Goal: Task Accomplishment & Management: Manage account settings

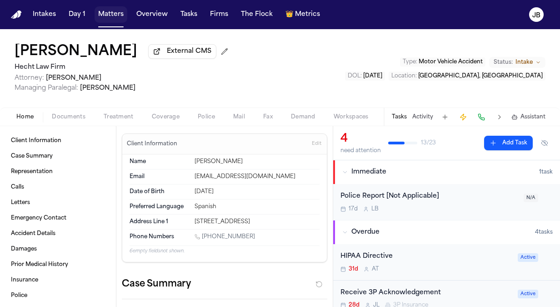
click at [121, 15] on button "Matters" at bounding box center [111, 14] width 33 height 16
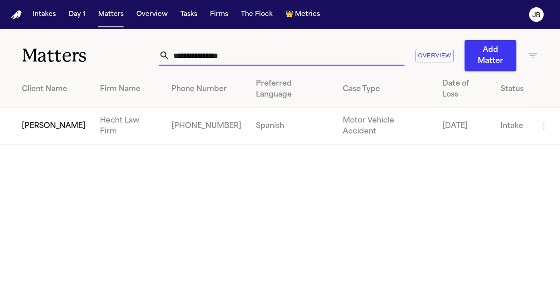
drag, startPoint x: 238, startPoint y: 54, endPoint x: 78, endPoint y: 62, distance: 160.8
click at [78, 62] on div "**********" at bounding box center [280, 50] width 560 height 42
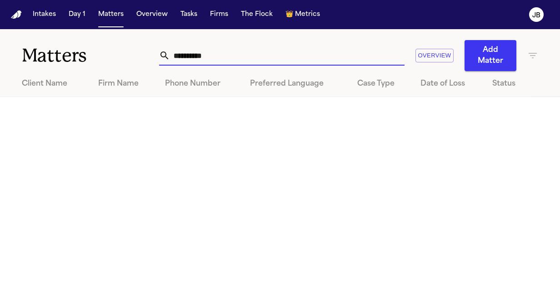
type input "**********"
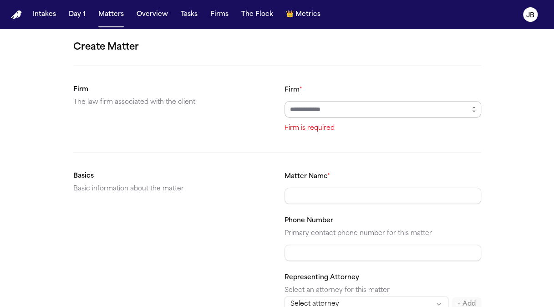
click at [331, 108] on input "Firm *" at bounding box center [382, 109] width 196 height 16
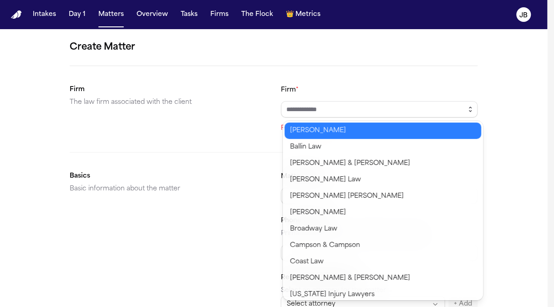
click at [477, 109] on button "button" at bounding box center [470, 109] width 15 height 16
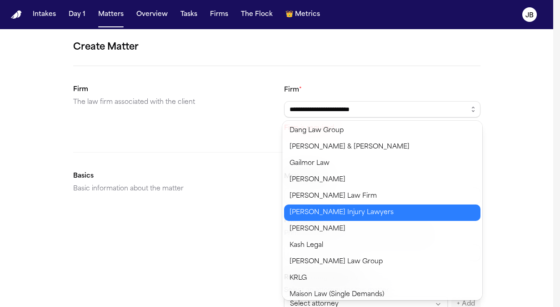
click at [325, 210] on body "**********" at bounding box center [277, 153] width 554 height 307
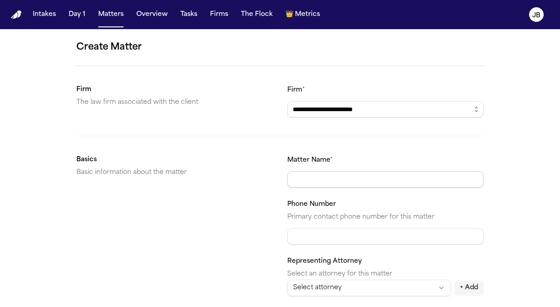
type input "**********"
click at [301, 177] on input "Matter Name *" at bounding box center [385, 179] width 196 height 16
type input "**********"
click at [332, 234] on input "Phone Number" at bounding box center [385, 236] width 196 height 16
paste input "**********"
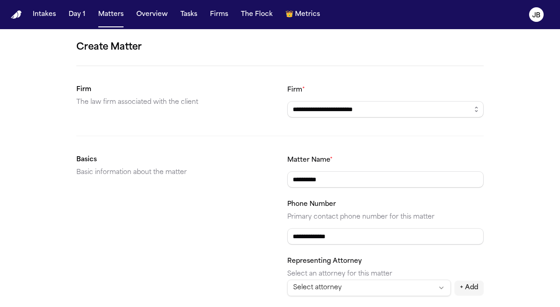
type input "**********"
click at [439, 211] on p "Primary contact phone number for this matter" at bounding box center [385, 216] width 196 height 11
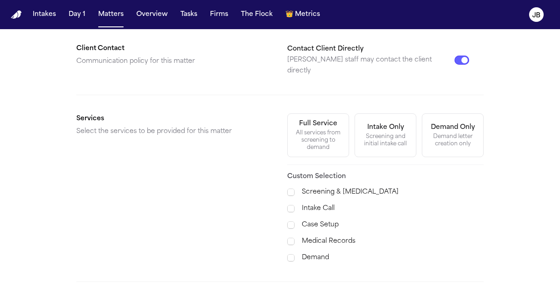
scroll to position [291, 0]
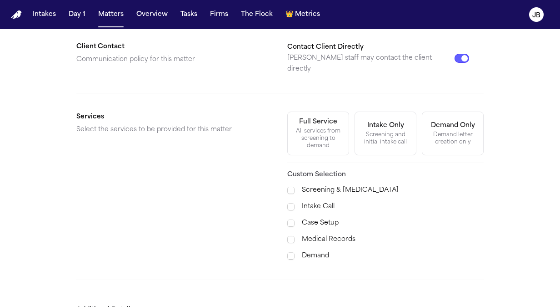
click at [310, 127] on div "All services from screening to demand" at bounding box center [318, 138] width 50 height 22
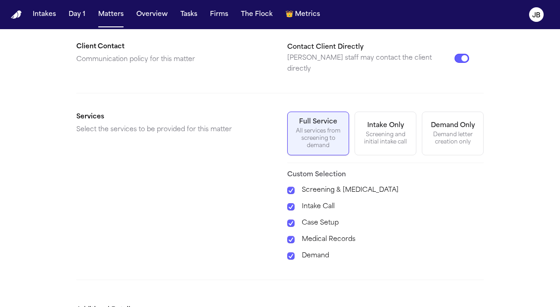
click at [517, 234] on div "**********" at bounding box center [280, 52] width 560 height 629
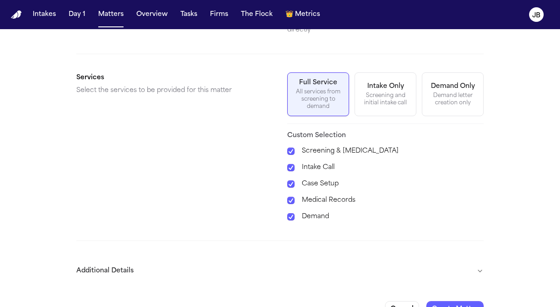
scroll to position [339, 0]
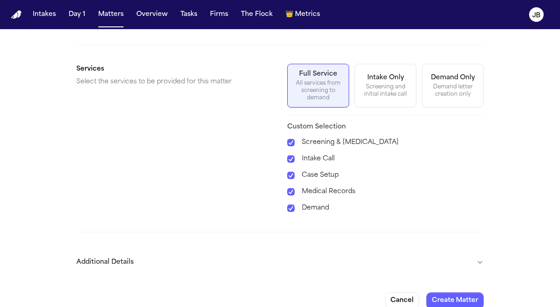
click at [476, 251] on button "Additional Details" at bounding box center [280, 262] width 408 height 24
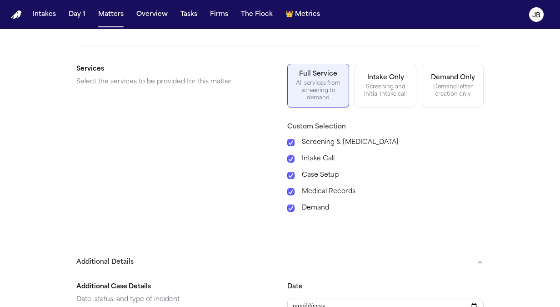
click at [530, 242] on div "**********" at bounding box center [280, 128] width 560 height 877
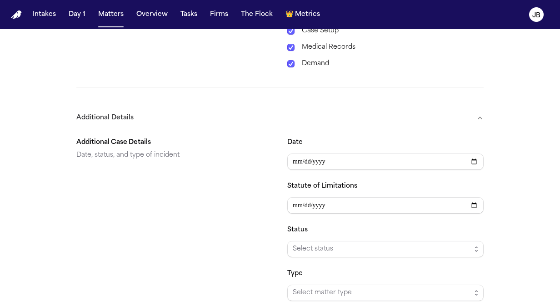
scroll to position [503, 0]
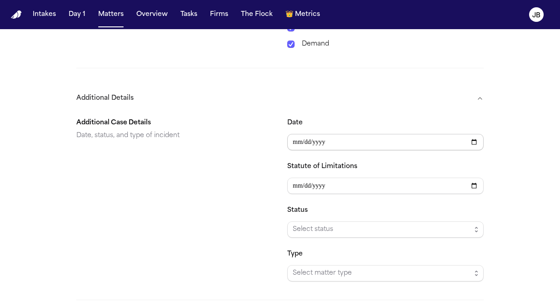
type input "**********"
click at [313, 224] on span "Select status" at bounding box center [382, 229] width 178 height 11
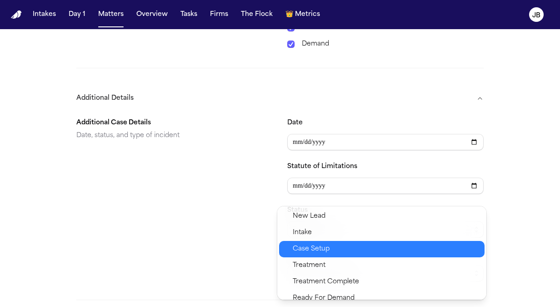
click at [317, 250] on span "Case Setup" at bounding box center [311, 248] width 37 height 11
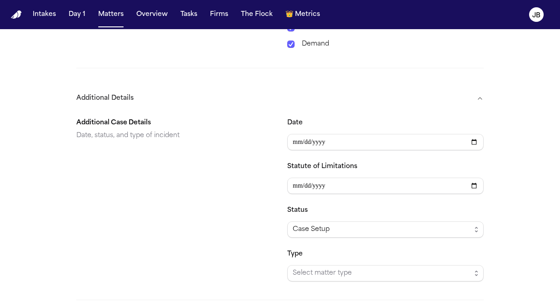
click at [233, 224] on div "Additional Case Details Date, status, and type of incident" at bounding box center [174, 199] width 196 height 164
click at [327, 267] on span "Select matter type" at bounding box center [382, 272] width 178 height 11
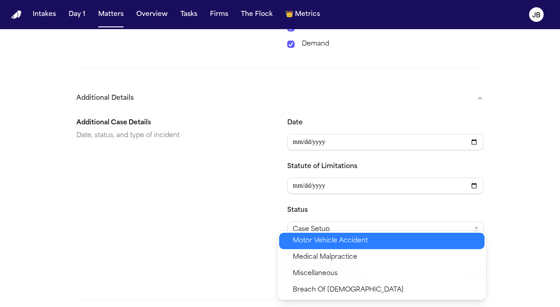
click at [347, 237] on span "Motor Vehicle Accident" at bounding box center [330, 240] width 75 height 11
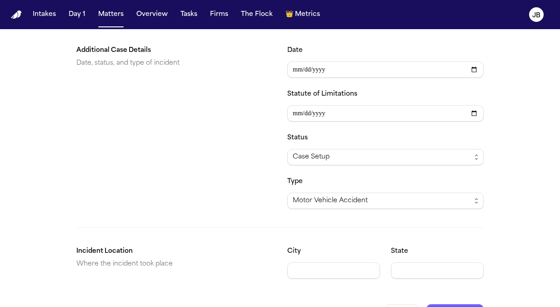
scroll to position [575, 0]
click at [347, 263] on input "City" at bounding box center [333, 270] width 93 height 16
click at [464, 303] on button "Create Matter" at bounding box center [455, 311] width 57 height 16
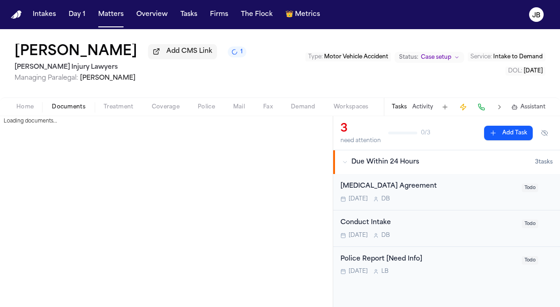
click at [57, 102] on button "Documents" at bounding box center [69, 106] width 52 height 11
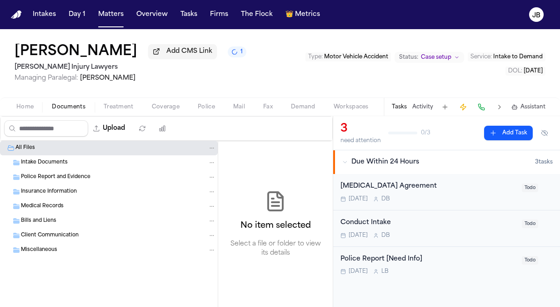
click at [61, 166] on div "Intake Documents" at bounding box center [109, 162] width 218 height 15
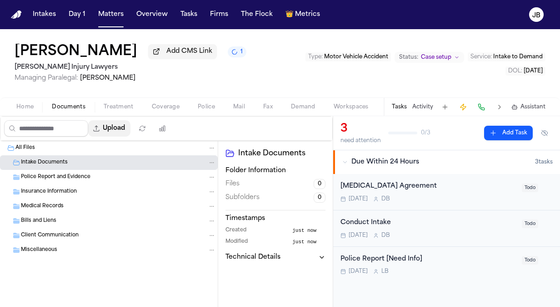
click at [125, 124] on button "Upload" at bounding box center [109, 128] width 42 height 16
select select "**********"
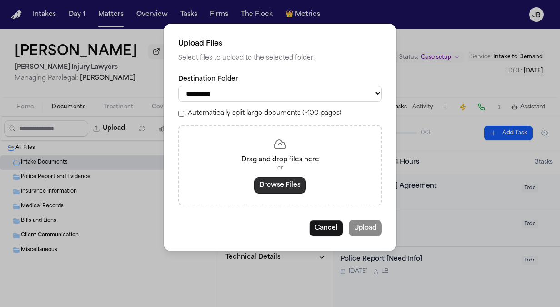
click at [280, 178] on button "Browse Files" at bounding box center [280, 185] width 52 height 16
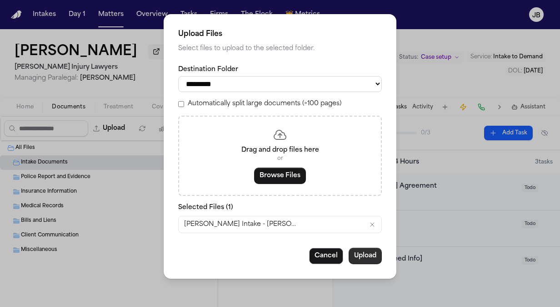
click at [370, 255] on button "Upload" at bounding box center [365, 255] width 33 height 16
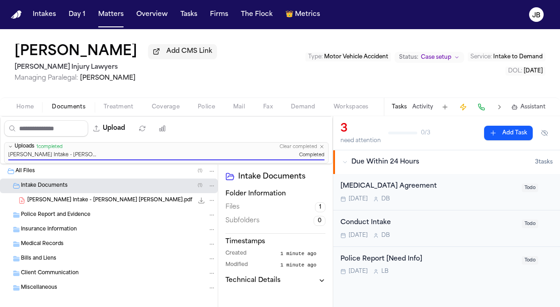
click at [214, 199] on icon "File: Finch Intake - Cody Zachariah Adams.pdf" at bounding box center [212, 200] width 6 height 6
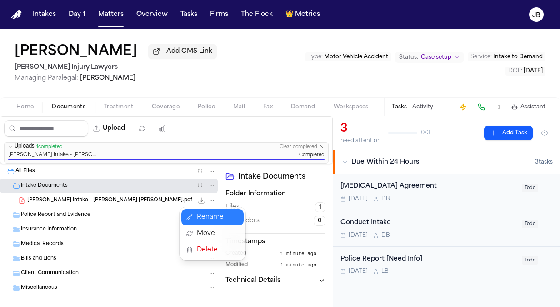
drag, startPoint x: 200, startPoint y: 227, endPoint x: 212, endPoint y: 213, distance: 19.3
click at [212, 213] on div "Rename Move [GEOGRAPHIC_DATA]" at bounding box center [213, 233] width 66 height 53
click at [212, 213] on button "Rename" at bounding box center [212, 217] width 62 height 16
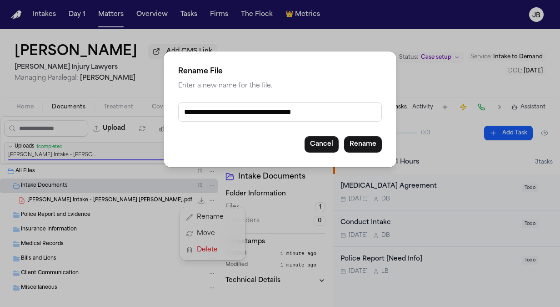
drag, startPoint x: 344, startPoint y: 111, endPoint x: 52, endPoint y: 113, distance: 292.5
click at [52, 113] on div "**********" at bounding box center [280, 153] width 560 height 307
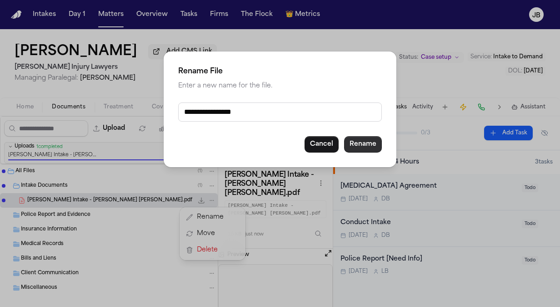
type input "**********"
click at [360, 146] on button "Rename" at bounding box center [363, 144] width 38 height 16
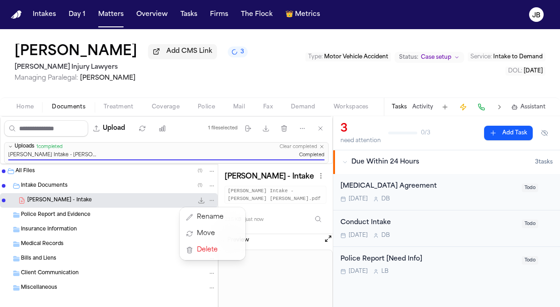
click at [119, 125] on div "Upload 1 file selected Move files Download files Delete files More actions Clea…" at bounding box center [166, 211] width 333 height 191
click at [119, 125] on button "Upload" at bounding box center [109, 128] width 42 height 16
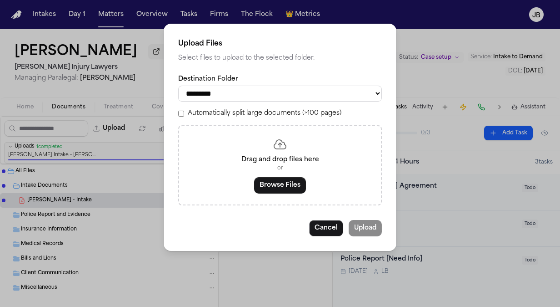
click at [275, 194] on div "Drag and drop files here or Browse Files" at bounding box center [280, 165] width 204 height 80
click at [292, 186] on button "Browse Files" at bounding box center [280, 185] width 52 height 16
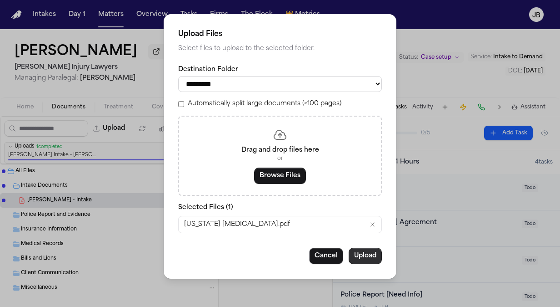
click at [369, 252] on button "Upload" at bounding box center [365, 255] width 33 height 16
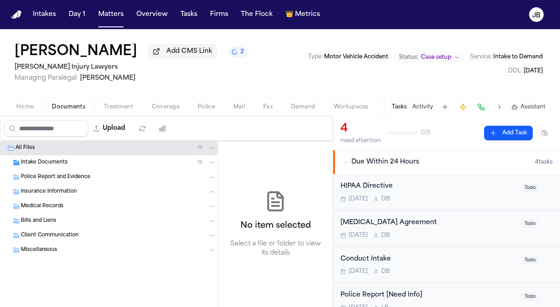
click at [62, 162] on span "Intake Documents" at bounding box center [44, 163] width 47 height 8
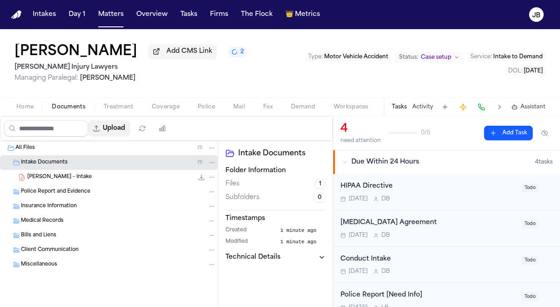
click at [123, 126] on button "Upload" at bounding box center [109, 128] width 42 height 16
select select "**********"
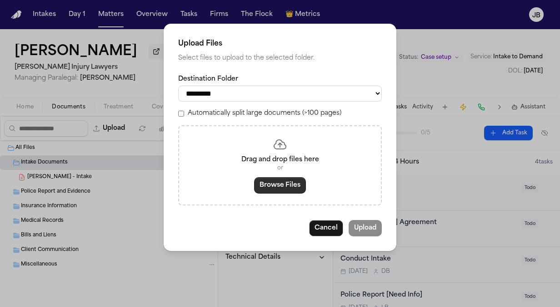
click at [272, 186] on button "Browse Files" at bounding box center [280, 185] width 52 height 16
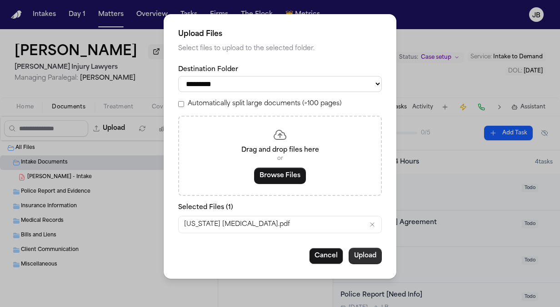
click at [369, 254] on button "Upload" at bounding box center [365, 255] width 33 height 16
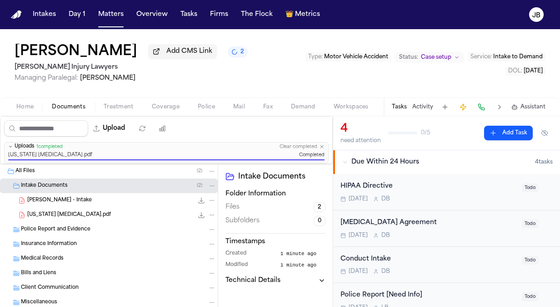
click at [209, 213] on icon "File: Mississippi Retainer.pdf" at bounding box center [212, 214] width 6 height 6
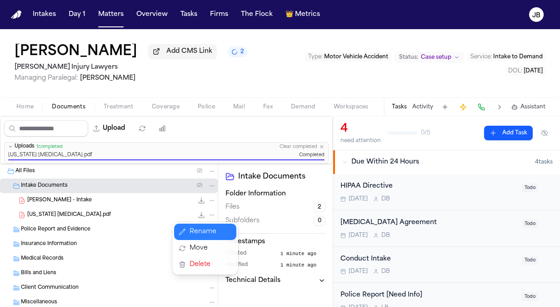
click at [200, 229] on button "Rename" at bounding box center [205, 231] width 62 height 16
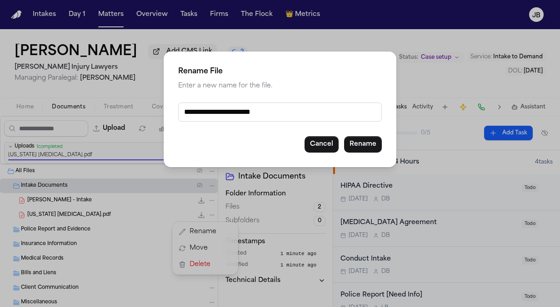
drag, startPoint x: 280, startPoint y: 109, endPoint x: 120, endPoint y: 109, distance: 159.6
click at [120, 109] on div "**********" at bounding box center [280, 153] width 560 height 307
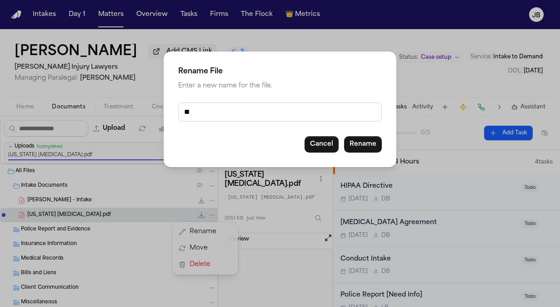
type input "*"
type input "**********"
click at [363, 145] on button "Rename" at bounding box center [363, 144] width 38 height 16
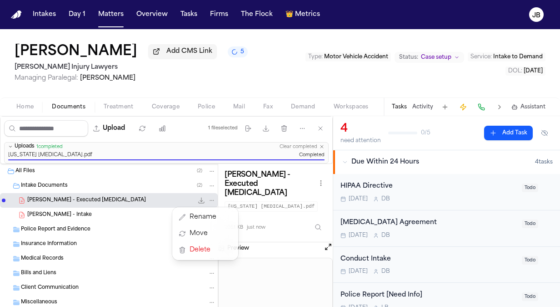
click at [58, 287] on div "All Files ( 2 ) Intake Documents ( 2 ) C. Adams - Executed Retainer 205.1 KB • …" at bounding box center [109, 259] width 218 height 191
click at [56, 287] on span "Client Communication" at bounding box center [50, 288] width 58 height 8
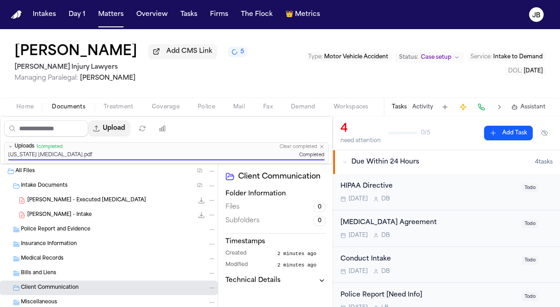
click at [114, 125] on button "Upload" at bounding box center [109, 128] width 42 height 16
select select "**********"
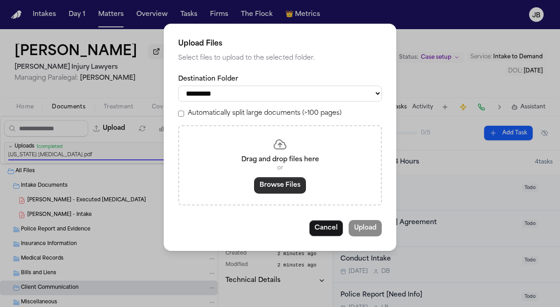
click at [292, 183] on button "Browse Files" at bounding box center [280, 185] width 52 height 16
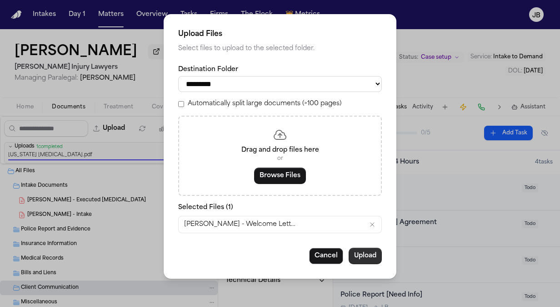
click at [371, 250] on button "Upload" at bounding box center [365, 255] width 33 height 16
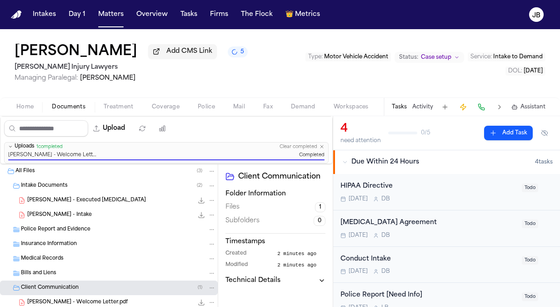
click at [420, 100] on div "Tasks Activity Assistant" at bounding box center [468, 107] width 169 height 18
click at [448, 232] on div "Today D B" at bounding box center [429, 235] width 176 height 7
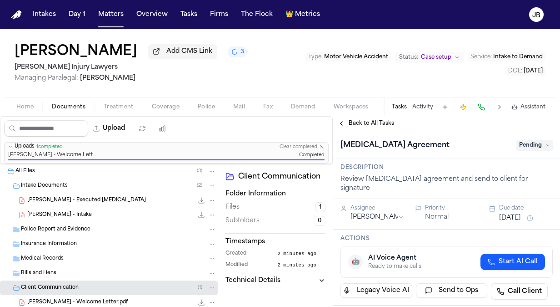
click at [546, 147] on icon at bounding box center [548, 145] width 5 height 5
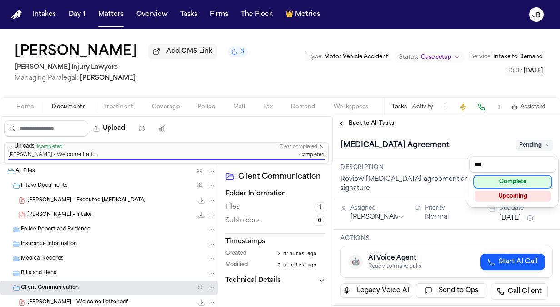
type input "***"
click at [510, 180] on div "Complete" at bounding box center [513, 181] width 76 height 11
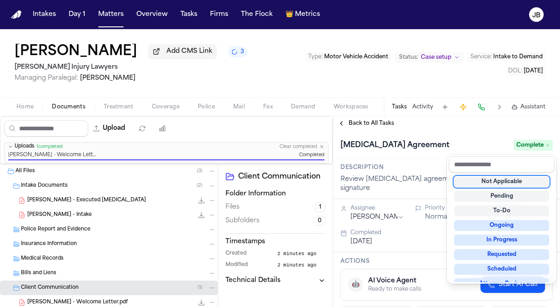
click at [468, 143] on div "Retainer Agreement Complete" at bounding box center [447, 145] width 212 height 15
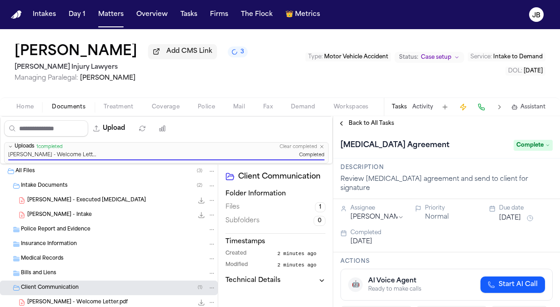
click at [362, 120] on span "Back to All Tasks" at bounding box center [371, 123] width 45 height 7
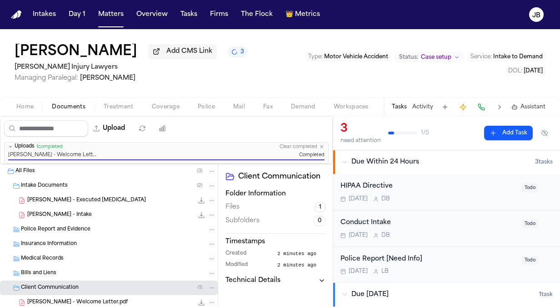
click at [419, 105] on button "Activity" at bounding box center [423, 106] width 21 height 7
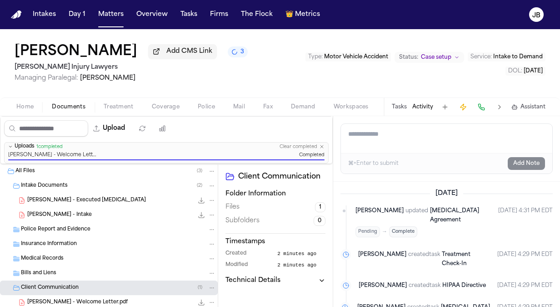
click at [376, 144] on textarea "Add a note to this matter" at bounding box center [446, 138] width 211 height 29
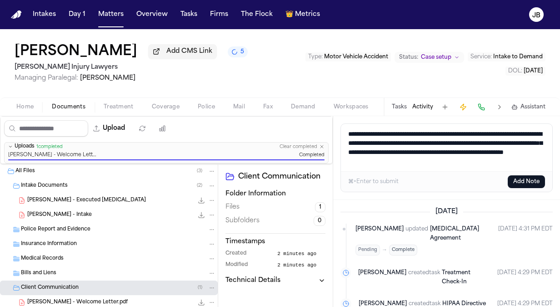
type textarea "**********"
click at [528, 181] on button "Add Note" at bounding box center [526, 181] width 37 height 13
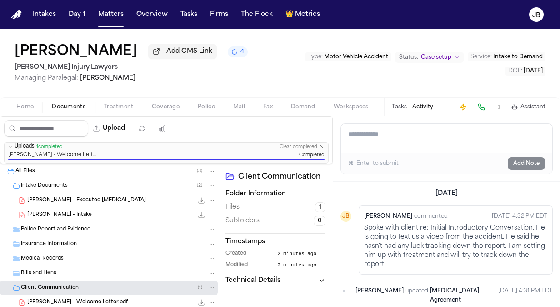
click at [76, 211] on div "C. Adams - Intake 23.5 KB • PDF" at bounding box center [121, 214] width 189 height 9
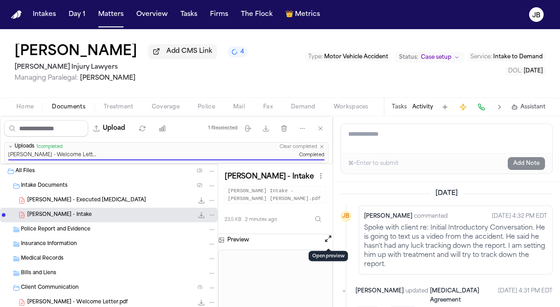
click at [328, 240] on button "Open preview" at bounding box center [328, 238] width 9 height 9
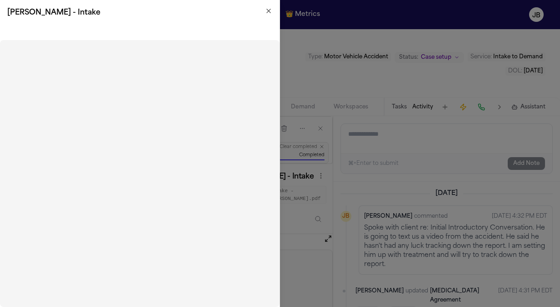
click at [267, 11] on icon "button" at bounding box center [268, 10] width 7 height 7
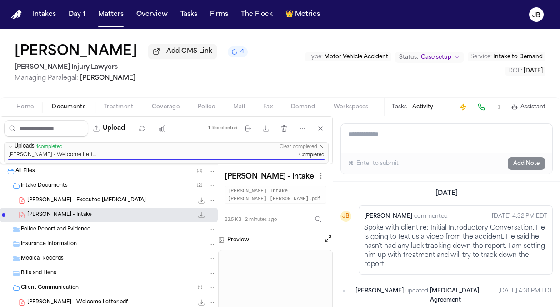
click at [330, 237] on button "Open preview" at bounding box center [328, 238] width 9 height 9
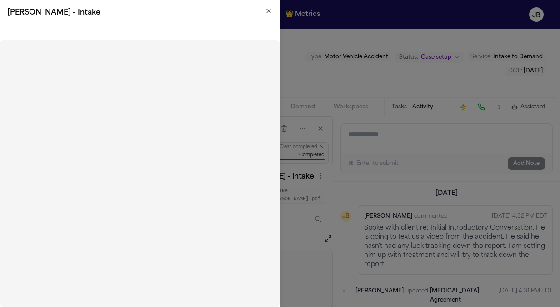
click at [268, 16] on h2 "C. Adams - Intake" at bounding box center [139, 12] width 265 height 11
click at [268, 13] on icon "button" at bounding box center [268, 10] width 7 height 7
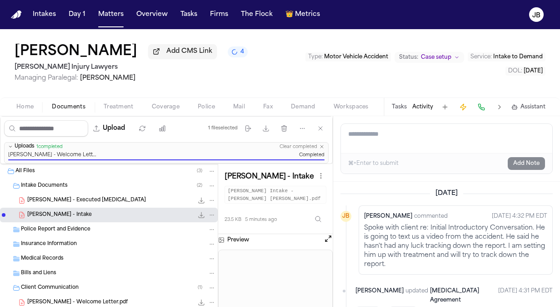
click at [25, 107] on span "Home" at bounding box center [24, 106] width 17 height 7
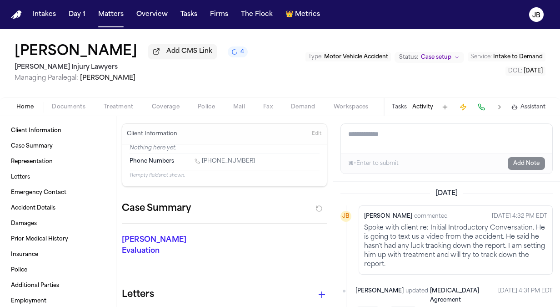
drag, startPoint x: 248, startPoint y: 162, endPoint x: 203, endPoint y: 164, distance: 45.5
click at [203, 164] on div "1 (662) 230-4796" at bounding box center [257, 161] width 125 height 9
copy link "(662) 230-4796"
click at [99, 13] on button "Matters" at bounding box center [111, 14] width 33 height 16
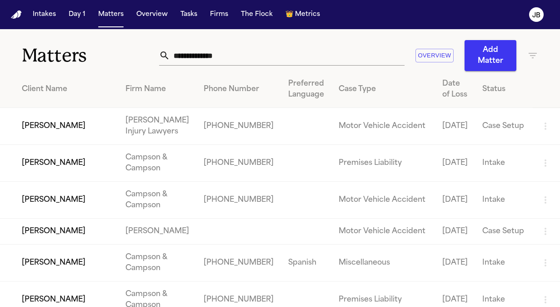
click at [533, 55] on icon "button" at bounding box center [533, 55] width 8 height 5
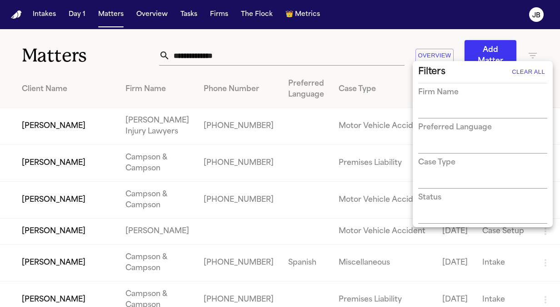
click at [443, 111] on input "text" at bounding box center [476, 111] width 116 height 13
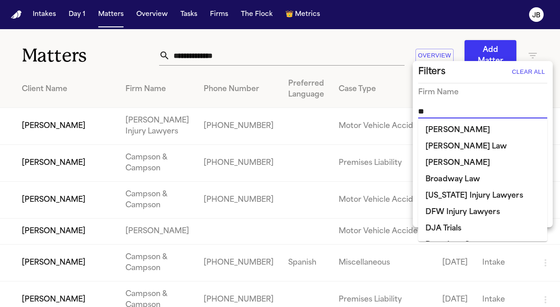
type input "***"
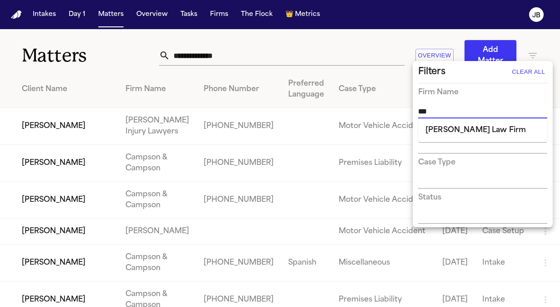
click at [451, 131] on li "Ruy Mireles Law Firm" at bounding box center [482, 130] width 129 height 16
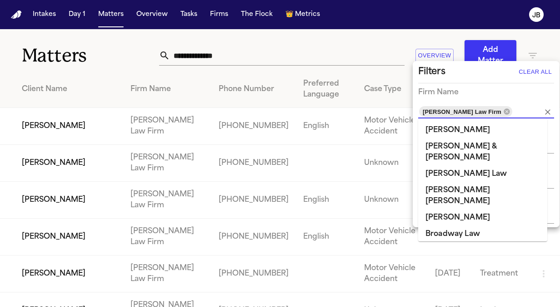
scroll to position [672, 0]
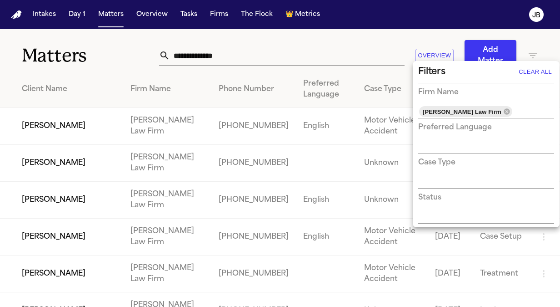
click at [102, 70] on div at bounding box center [280, 153] width 560 height 307
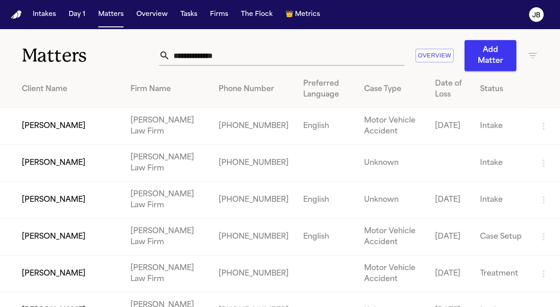
click at [66, 126] on td "BEVERLY BURAS" at bounding box center [61, 126] width 123 height 37
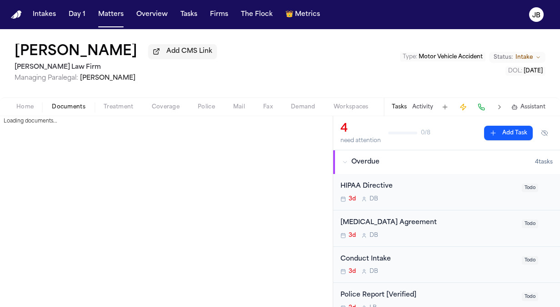
click at [73, 105] on span "Documents" at bounding box center [69, 106] width 34 height 7
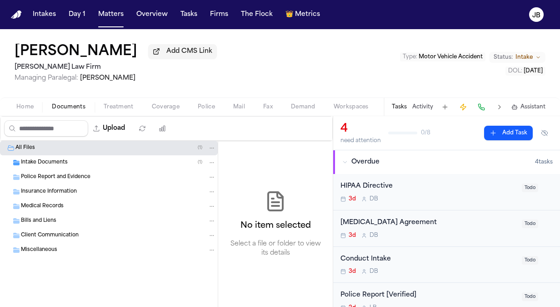
click at [27, 111] on span "button" at bounding box center [25, 111] width 28 height 1
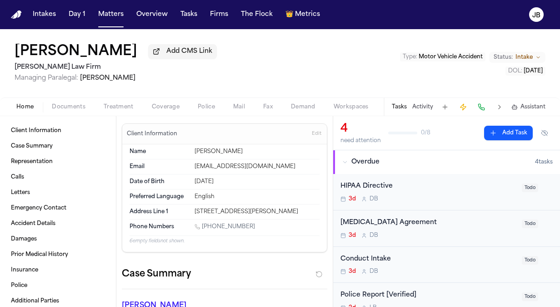
click at [63, 106] on span "Documents" at bounding box center [69, 106] width 34 height 7
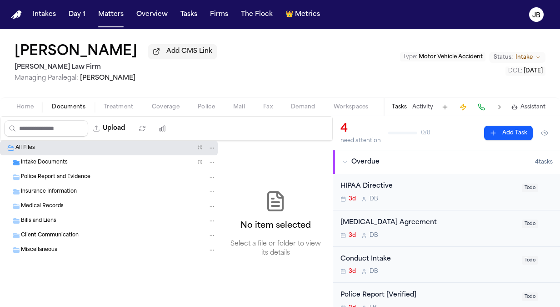
click at [112, 122] on button "Upload" at bounding box center [109, 128] width 42 height 16
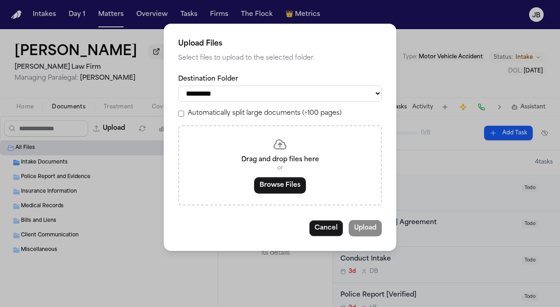
click at [276, 183] on button "Browse Files" at bounding box center [280, 185] width 52 height 16
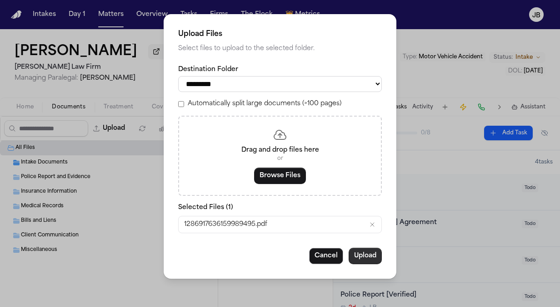
click at [368, 257] on button "Upload" at bounding box center [365, 255] width 33 height 16
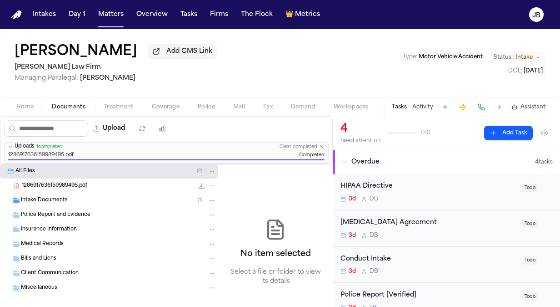
click at [213, 183] on icon "File: 1286917636159989495.pdf" at bounding box center [212, 185] width 6 height 6
click at [203, 207] on button "Rename" at bounding box center [212, 202] width 62 height 16
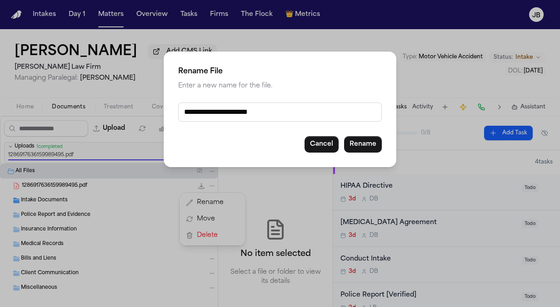
drag, startPoint x: 302, startPoint y: 113, endPoint x: 14, endPoint y: 124, distance: 287.7
click at [14, 124] on div "**********" at bounding box center [280, 153] width 560 height 307
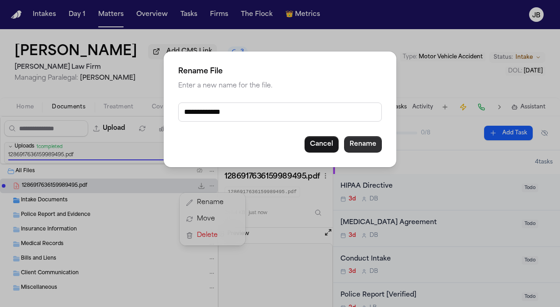
type input "**********"
click at [368, 145] on button "Rename" at bounding box center [363, 144] width 38 height 16
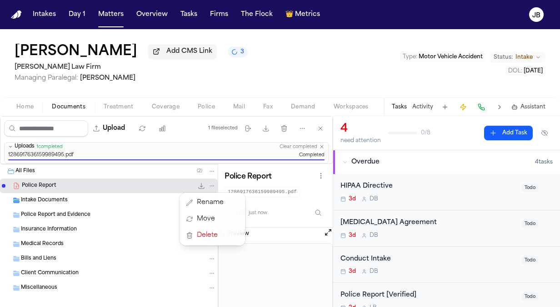
drag, startPoint x: 558, startPoint y: 173, endPoint x: 558, endPoint y: 161, distance: 12.3
click at [558, 161] on div "Upload 1 file selected Move files Download files Delete files More actions Clea…" at bounding box center [280, 211] width 560 height 191
click at [330, 228] on button "Open preview" at bounding box center [328, 231] width 9 height 9
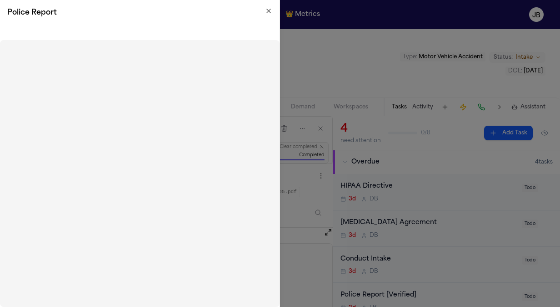
click at [266, 13] on icon "button" at bounding box center [268, 10] width 7 height 7
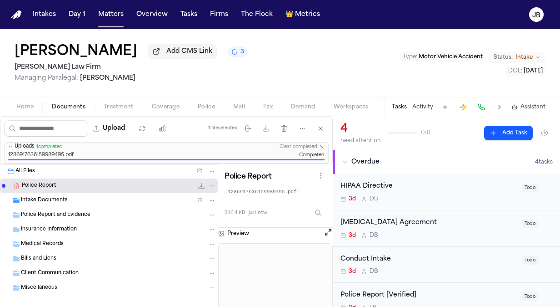
click at [98, 196] on div "Intake Documents ( 1 )" at bounding box center [118, 200] width 195 height 8
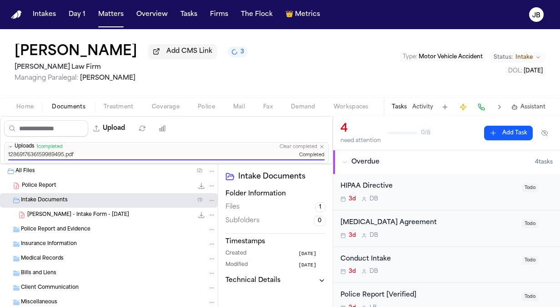
click at [94, 231] on div "Police Report and Evidence" at bounding box center [118, 229] width 195 height 8
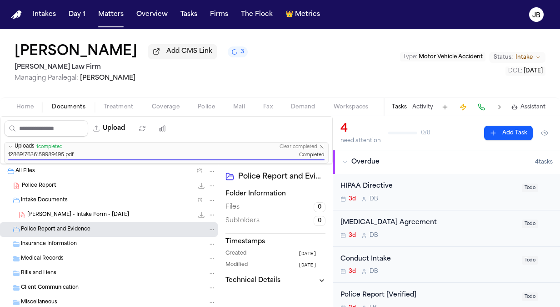
click at [64, 182] on div "Police Report 286.4 KB • PDF" at bounding box center [119, 185] width 194 height 9
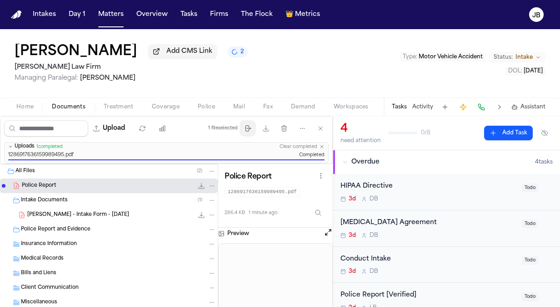
click at [251, 129] on icon "button" at bounding box center [247, 128] width 7 height 7
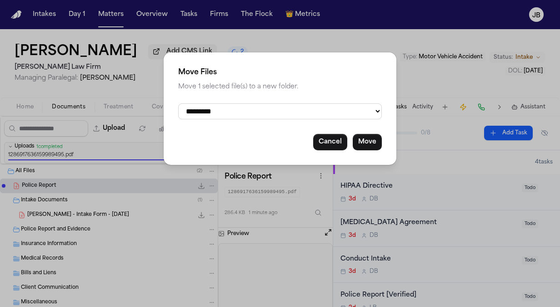
click at [270, 111] on select "**********" at bounding box center [280, 111] width 204 height 16
select select "**********"
click at [178, 103] on select "**********" at bounding box center [280, 111] width 204 height 16
click at [376, 139] on button "Move" at bounding box center [367, 142] width 29 height 16
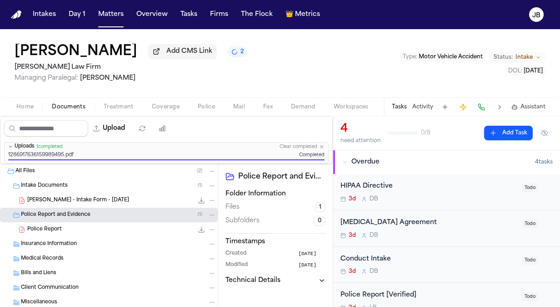
click at [105, 202] on div "B. Buras - Intake Form - 9.17.25 23.5 KB • PDF" at bounding box center [121, 200] width 189 height 9
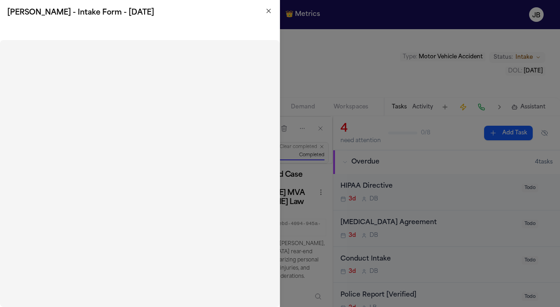
click at [267, 14] on icon "button" at bounding box center [268, 10] width 7 height 7
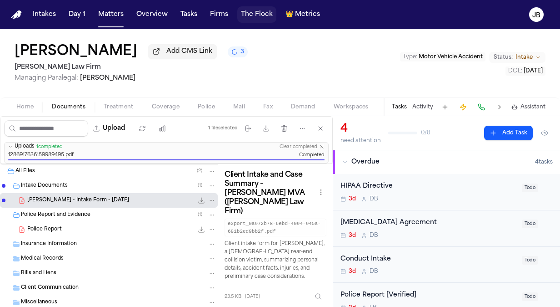
scroll to position [3, 0]
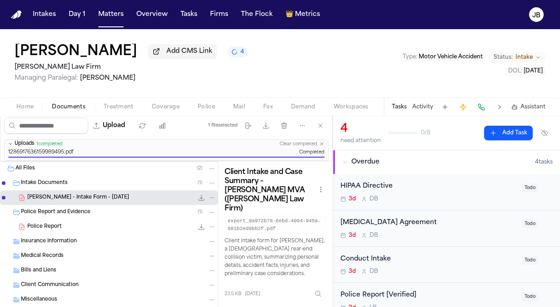
click at [113, 116] on div "Upload" at bounding box center [87, 126] width 174 height 24
click at [116, 123] on button "Upload" at bounding box center [109, 125] width 42 height 16
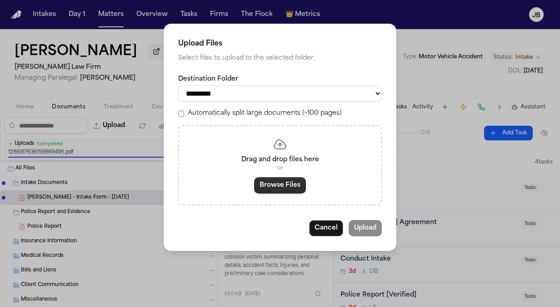
click at [265, 192] on button "Browse Files" at bounding box center [280, 185] width 52 height 16
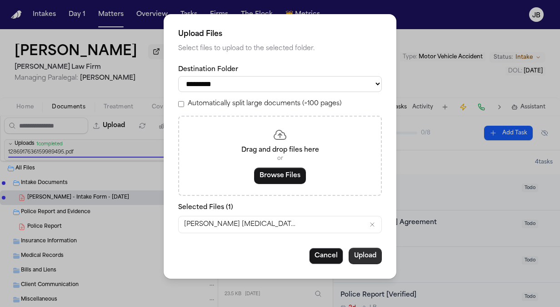
click at [358, 255] on button "Upload" at bounding box center [365, 255] width 33 height 16
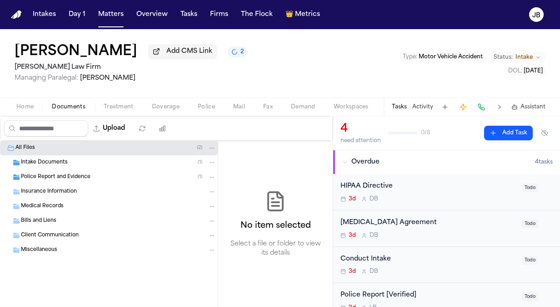
click at [55, 165] on span "Intake Documents" at bounding box center [44, 163] width 47 height 8
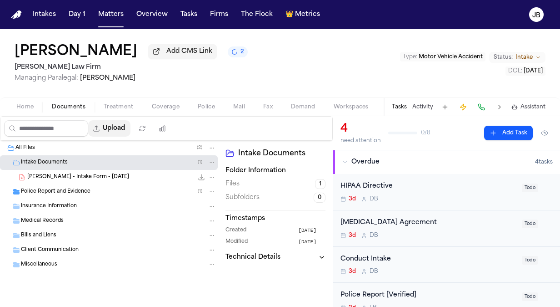
click at [125, 127] on button "Upload" at bounding box center [109, 128] width 42 height 16
select select "**********"
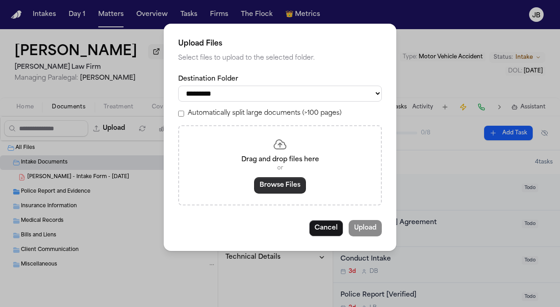
click at [280, 188] on button "Browse Files" at bounding box center [280, 185] width 52 height 16
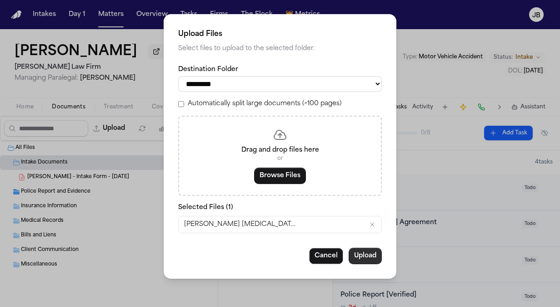
click at [369, 250] on button "Upload" at bounding box center [365, 255] width 33 height 16
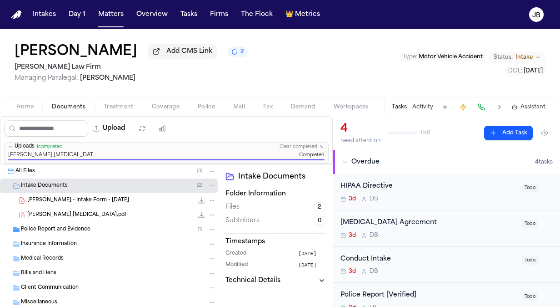
click at [523, 54] on span "Intake" at bounding box center [524, 57] width 17 height 7
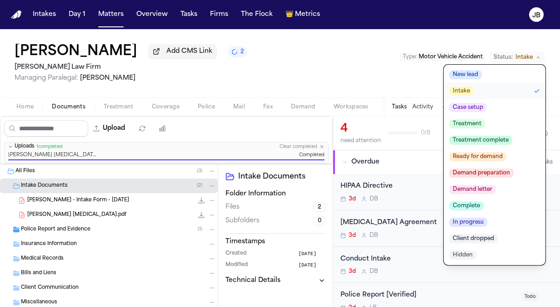
click at [477, 106] on span "Case setup" at bounding box center [468, 107] width 38 height 9
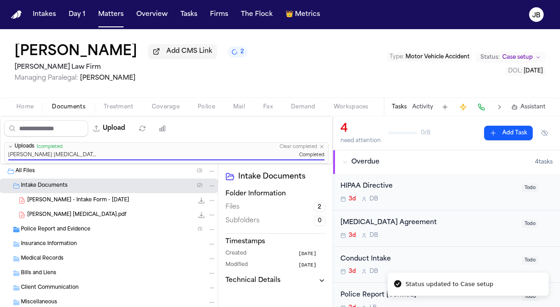
click at [427, 107] on button "Activity" at bounding box center [423, 106] width 21 height 7
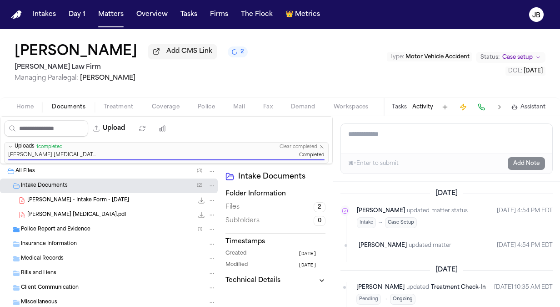
click at [22, 104] on span "Home" at bounding box center [24, 106] width 17 height 7
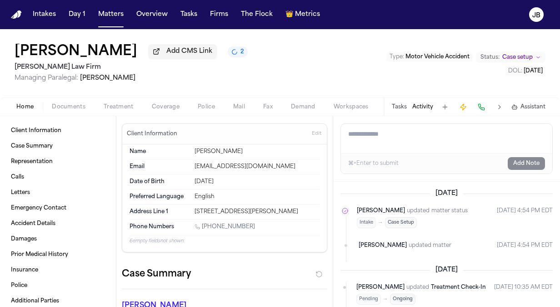
drag, startPoint x: 296, startPoint y: 208, endPoint x: 182, endPoint y: 211, distance: 113.3
click at [182, 211] on div "Address Line 1 10486 BOYD RD CONROE, TX 77306" at bounding box center [225, 211] width 190 height 15
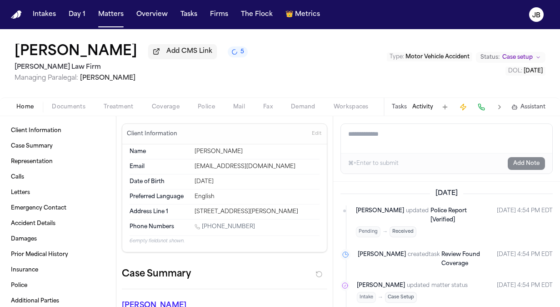
copy div "[STREET_ADDRESS][PERSON_NAME]"
click at [78, 51] on h1 "[PERSON_NAME]" at bounding box center [76, 52] width 123 height 16
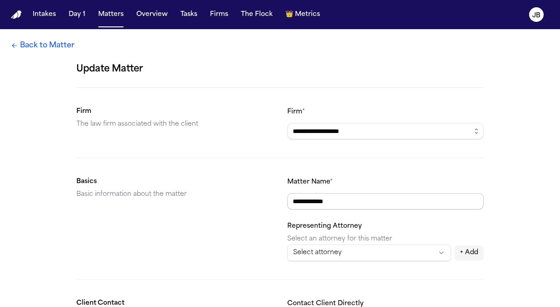
drag, startPoint x: 355, startPoint y: 203, endPoint x: 214, endPoint y: 205, distance: 140.6
click at [214, 205] on section "**********" at bounding box center [280, 218] width 408 height 85
type input "**********"
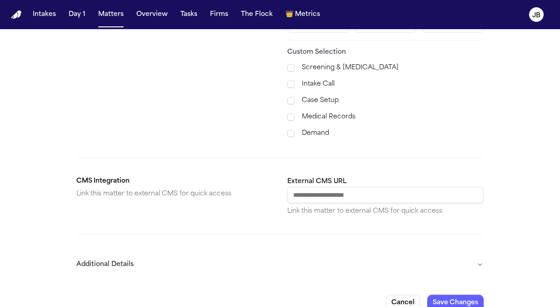
scroll to position [381, 0]
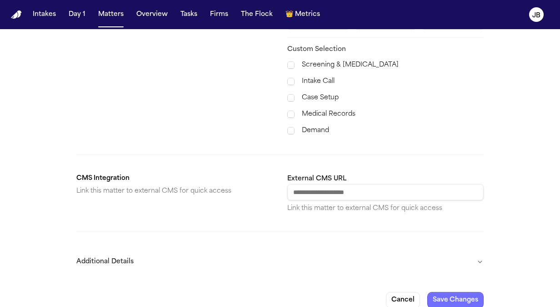
click at [451, 292] on button "Save Changes" at bounding box center [456, 300] width 56 height 16
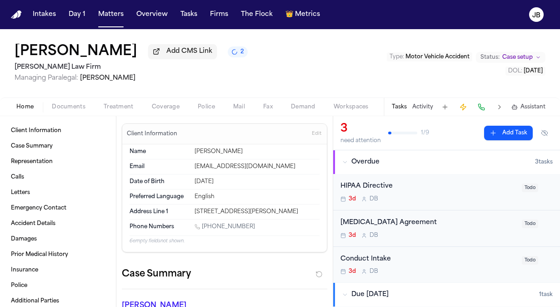
click at [428, 99] on div "Tasks Activity Assistant" at bounding box center [468, 107] width 169 height 18
click at [421, 107] on button "Activity" at bounding box center [423, 106] width 21 height 7
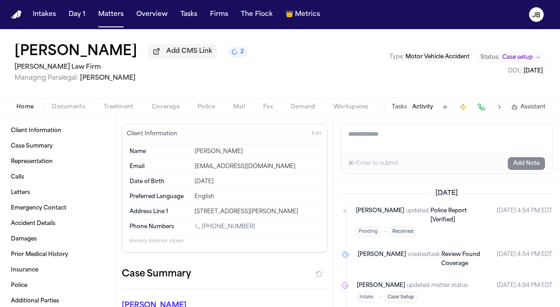
click at [396, 136] on textarea "Add a note to this matter" at bounding box center [446, 138] width 211 height 29
type textarea "*"
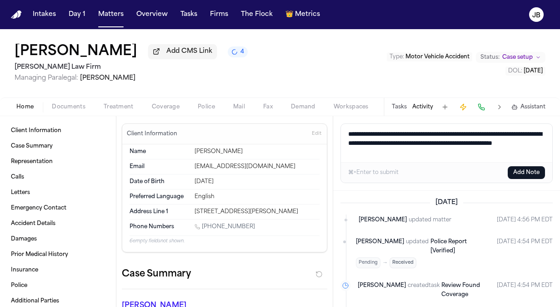
type textarea "**********"
click at [529, 171] on button "Add Note" at bounding box center [526, 172] width 37 height 13
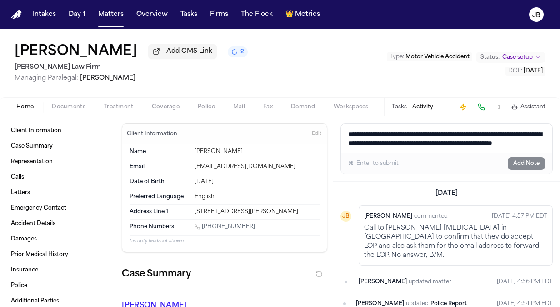
click at [113, 107] on span "Treatment" at bounding box center [119, 106] width 30 height 7
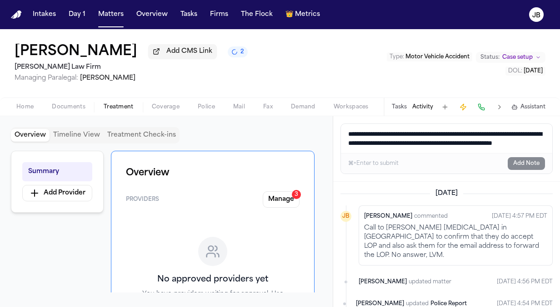
click at [205, 106] on span "Police" at bounding box center [206, 106] width 17 height 7
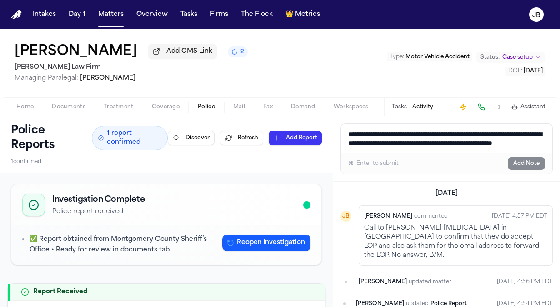
click at [30, 106] on span "Home" at bounding box center [24, 106] width 17 height 7
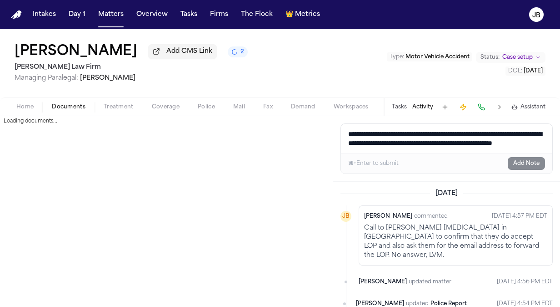
click at [77, 108] on span "Documents" at bounding box center [69, 106] width 34 height 7
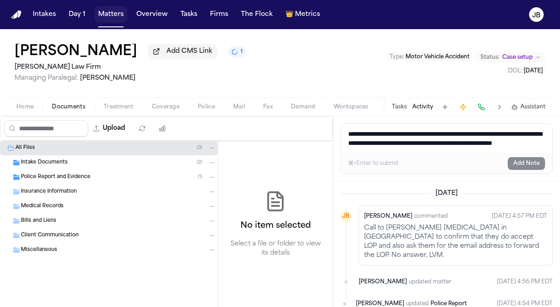
click at [103, 10] on button "Matters" at bounding box center [111, 14] width 33 height 16
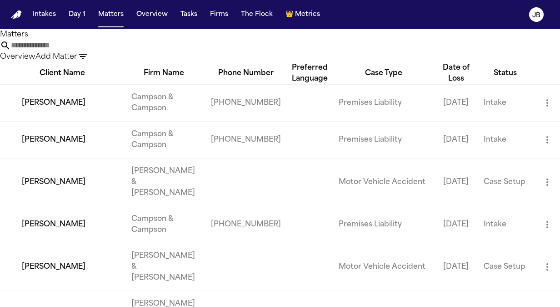
click at [84, 50] on input "text" at bounding box center [47, 45] width 73 height 11
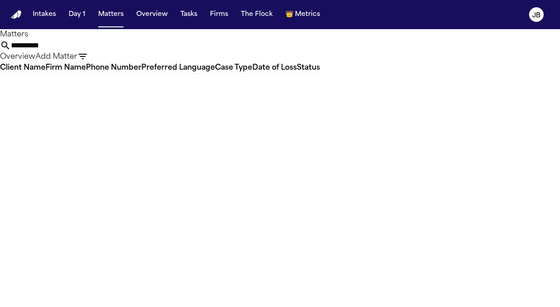
drag, startPoint x: 213, startPoint y: 62, endPoint x: 112, endPoint y: 54, distance: 100.8
click at [112, 54] on div "**********" at bounding box center [280, 45] width 560 height 33
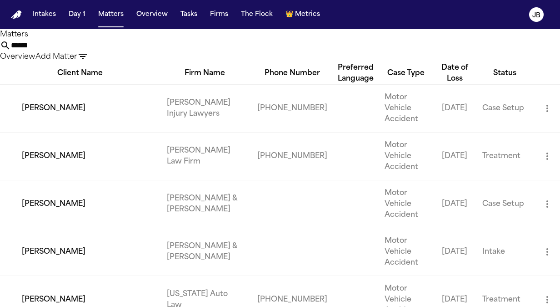
type input "******"
click at [47, 159] on td "Edward Finex" at bounding box center [80, 156] width 160 height 48
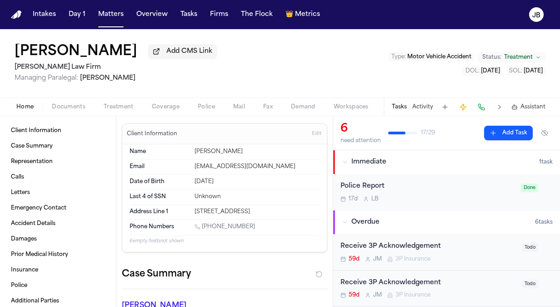
click at [420, 102] on div "Tasks Activity Assistant" at bounding box center [468, 107] width 169 height 18
click at [421, 103] on button "Activity" at bounding box center [423, 106] width 21 height 7
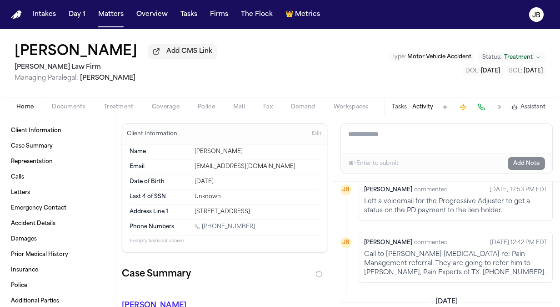
scroll to position [20, 0]
